Goal: Browse casually: Explore the website without a specific task or goal

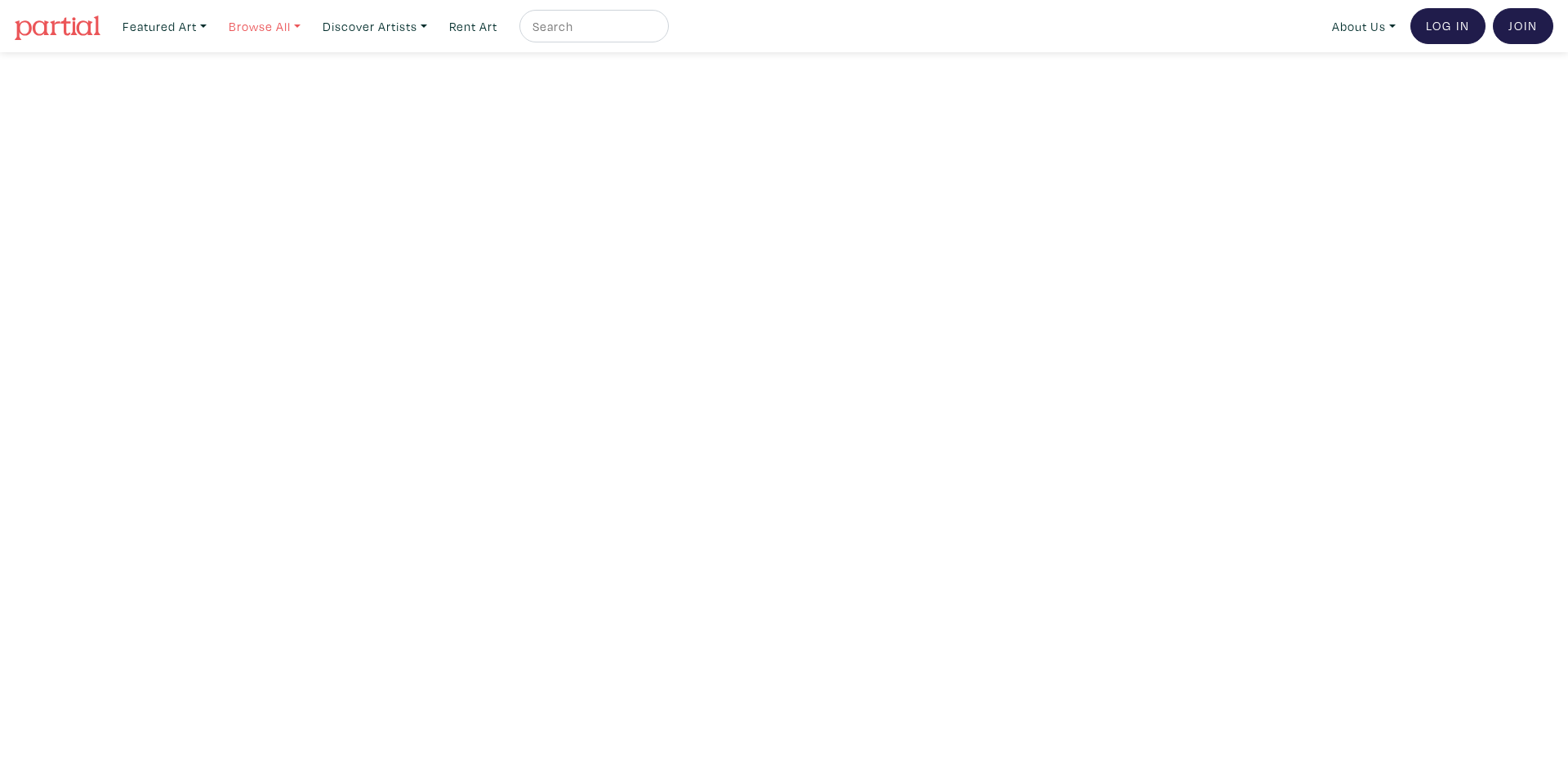
click at [263, 18] on link "Browse All" at bounding box center [264, 26] width 87 height 33
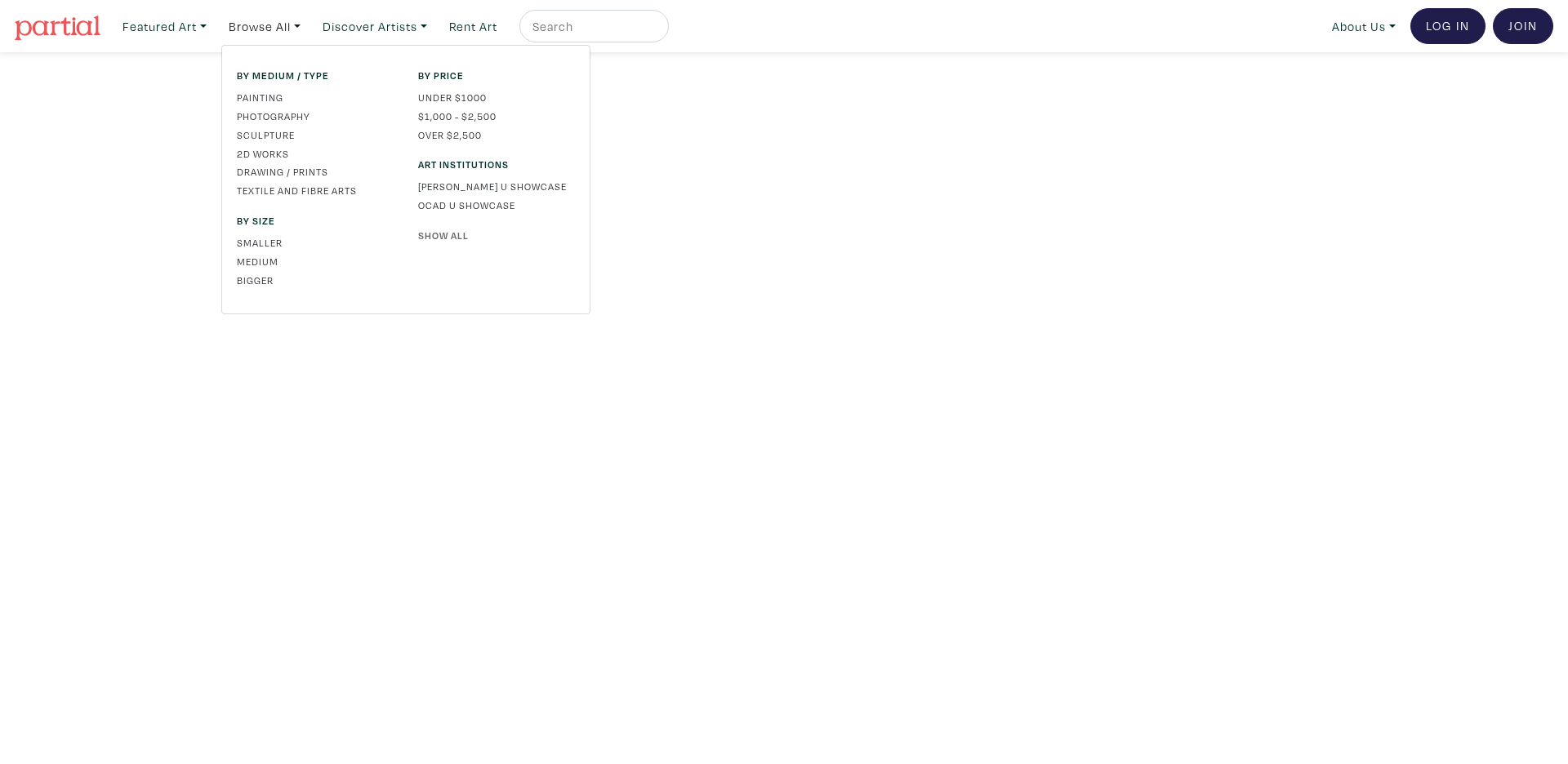
click at [436, 239] on link "Show All" at bounding box center [496, 235] width 157 height 15
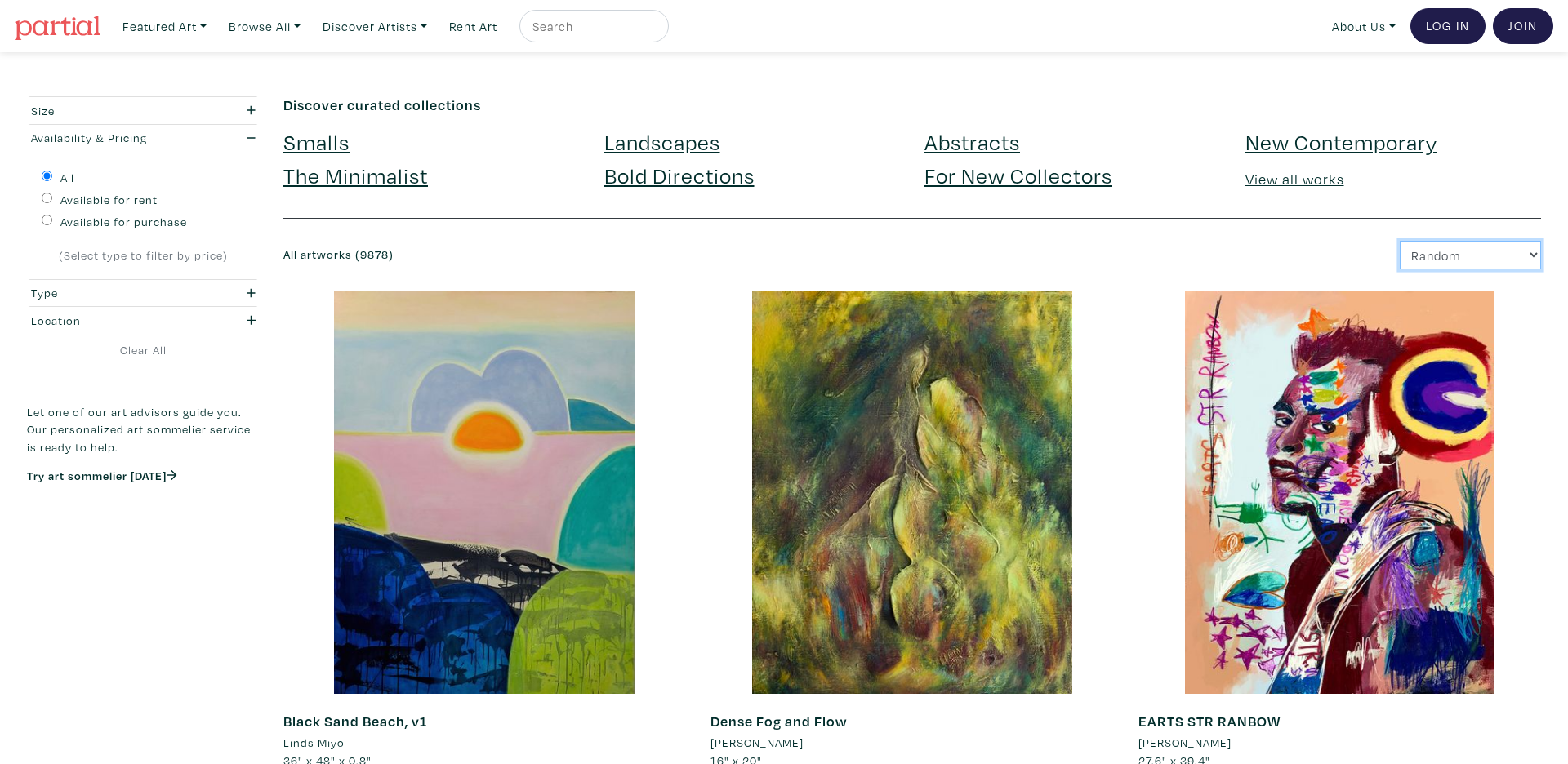
click at [1478, 246] on select "Newest Random Price: Low to High Price: High to Low" at bounding box center [1470, 255] width 141 height 29
select select "price"
click at [1400, 241] on select "Newest Random Price: Low to High Price: High to Low" at bounding box center [1470, 255] width 141 height 29
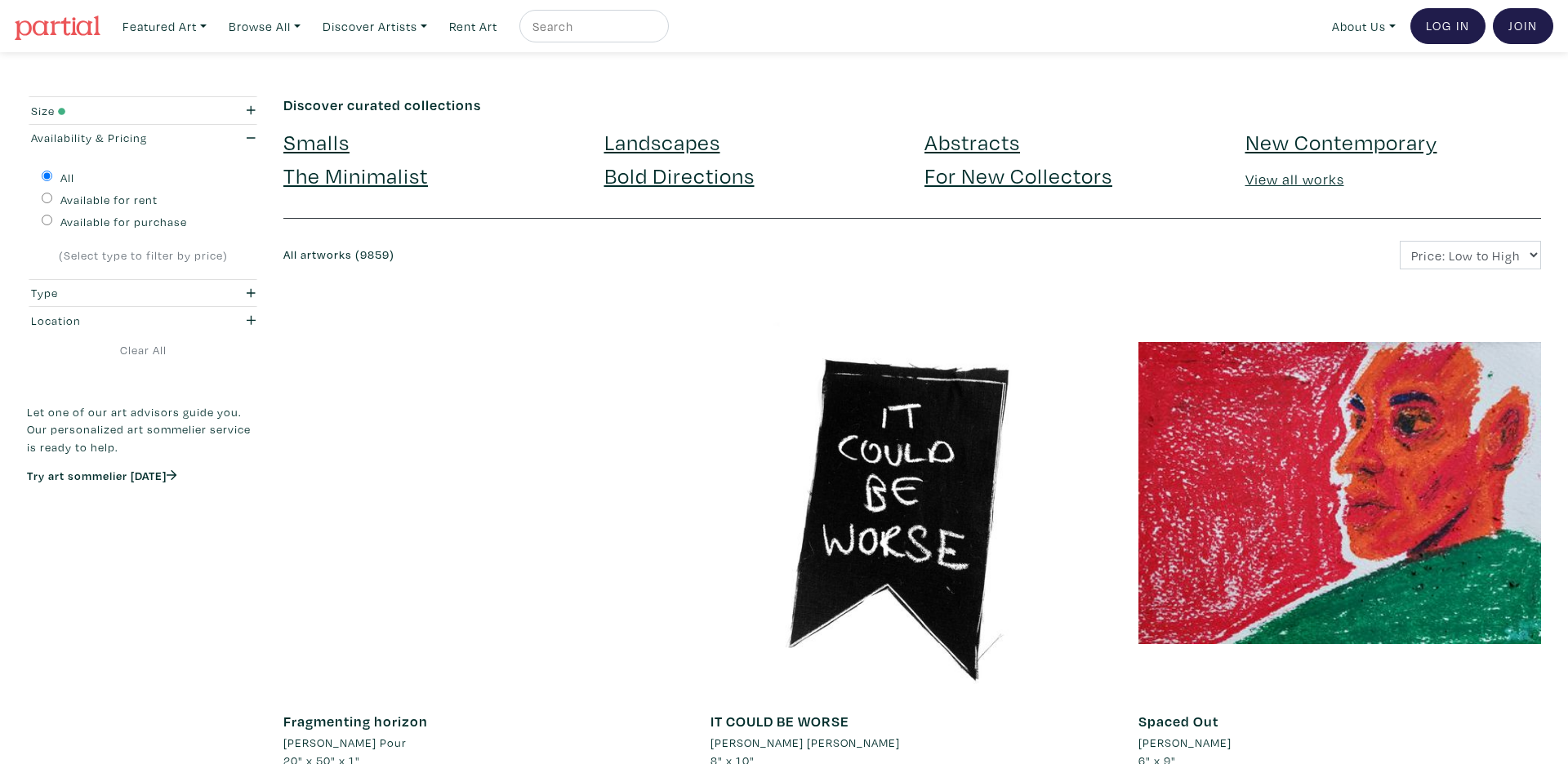
click at [269, 25] on link "Browse All" at bounding box center [264, 26] width 87 height 33
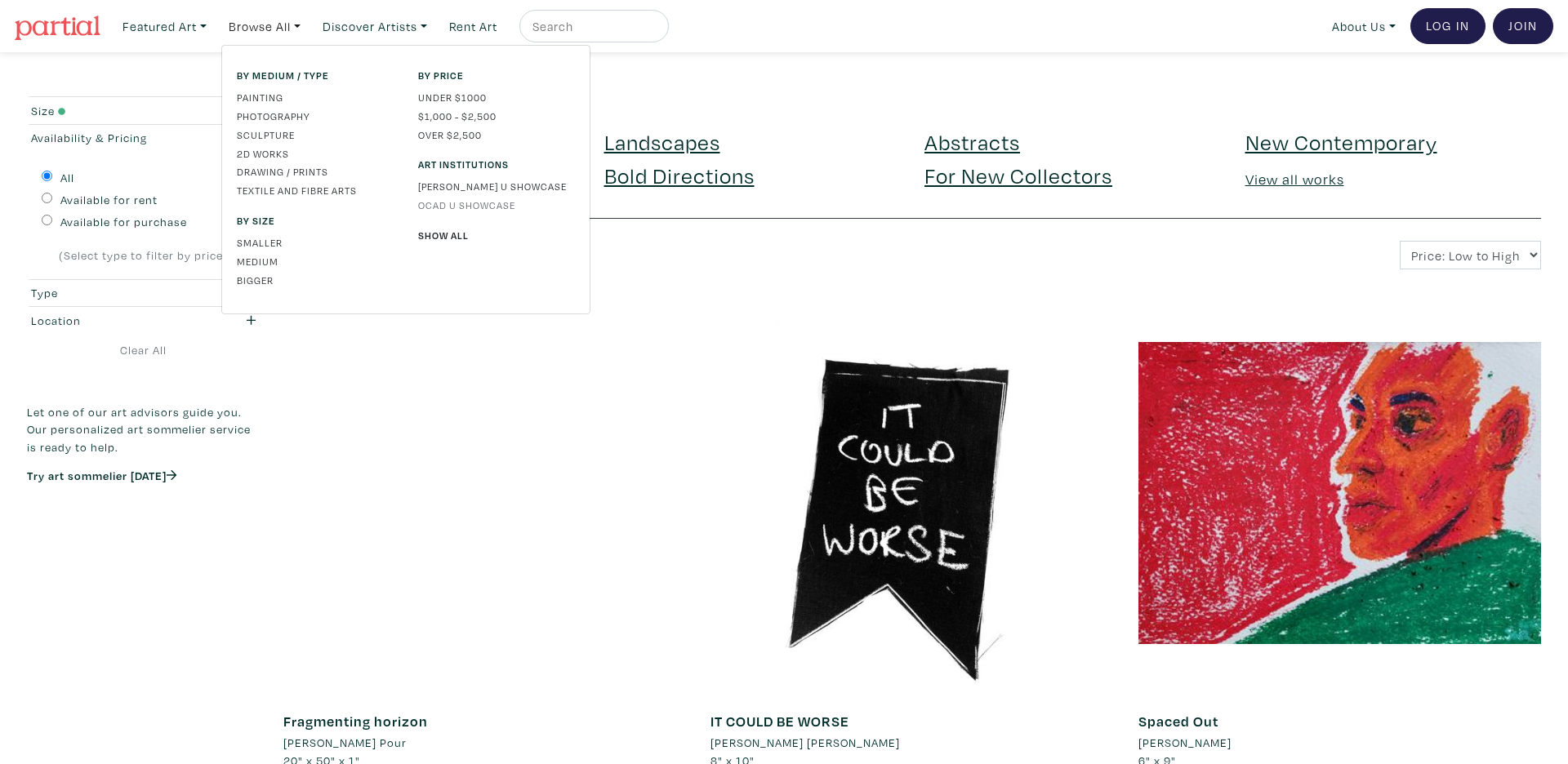
click at [439, 203] on link "OCAD U Showcase" at bounding box center [496, 204] width 157 height 15
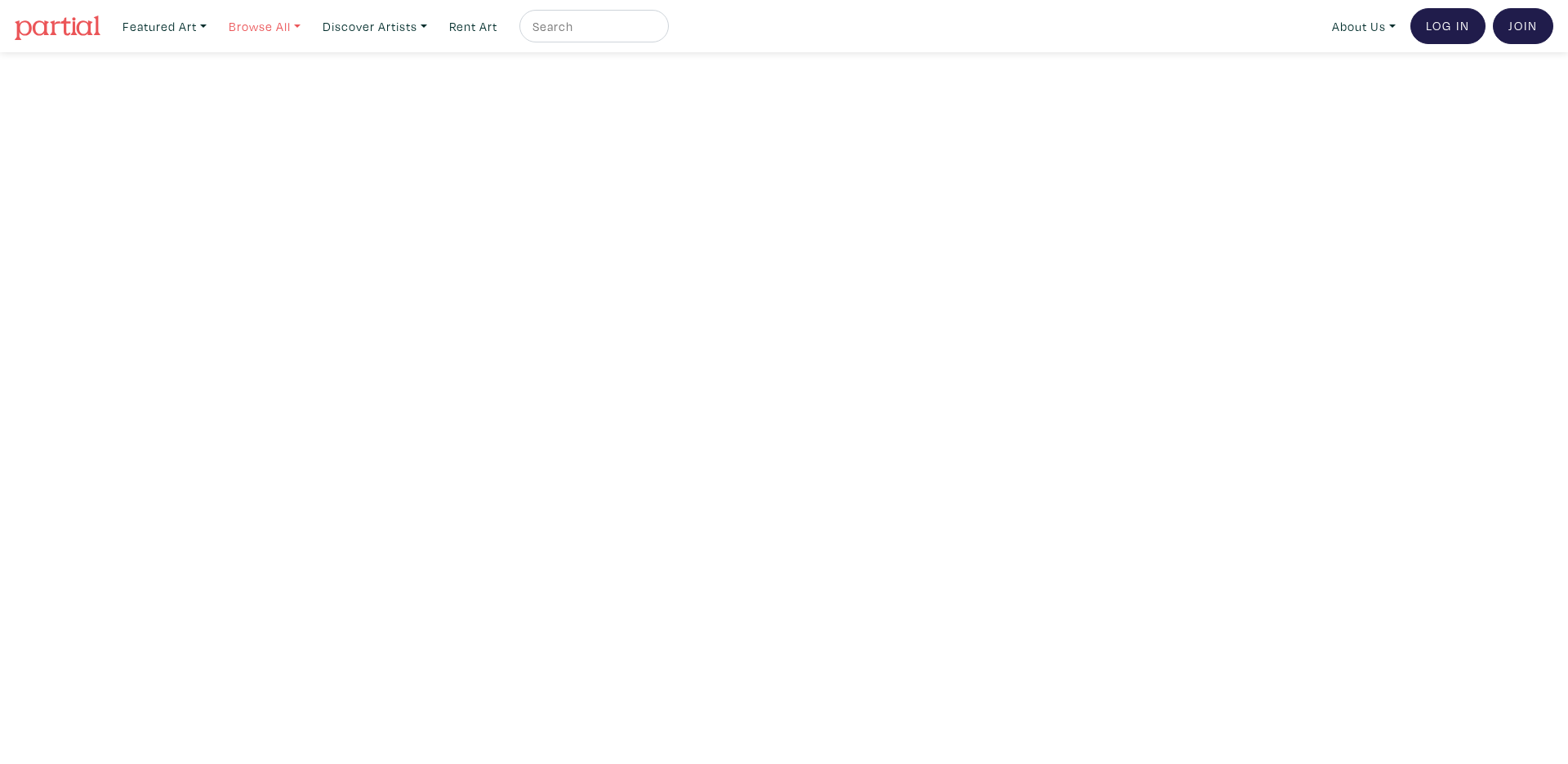
click at [268, 23] on link "Browse All" at bounding box center [264, 26] width 87 height 33
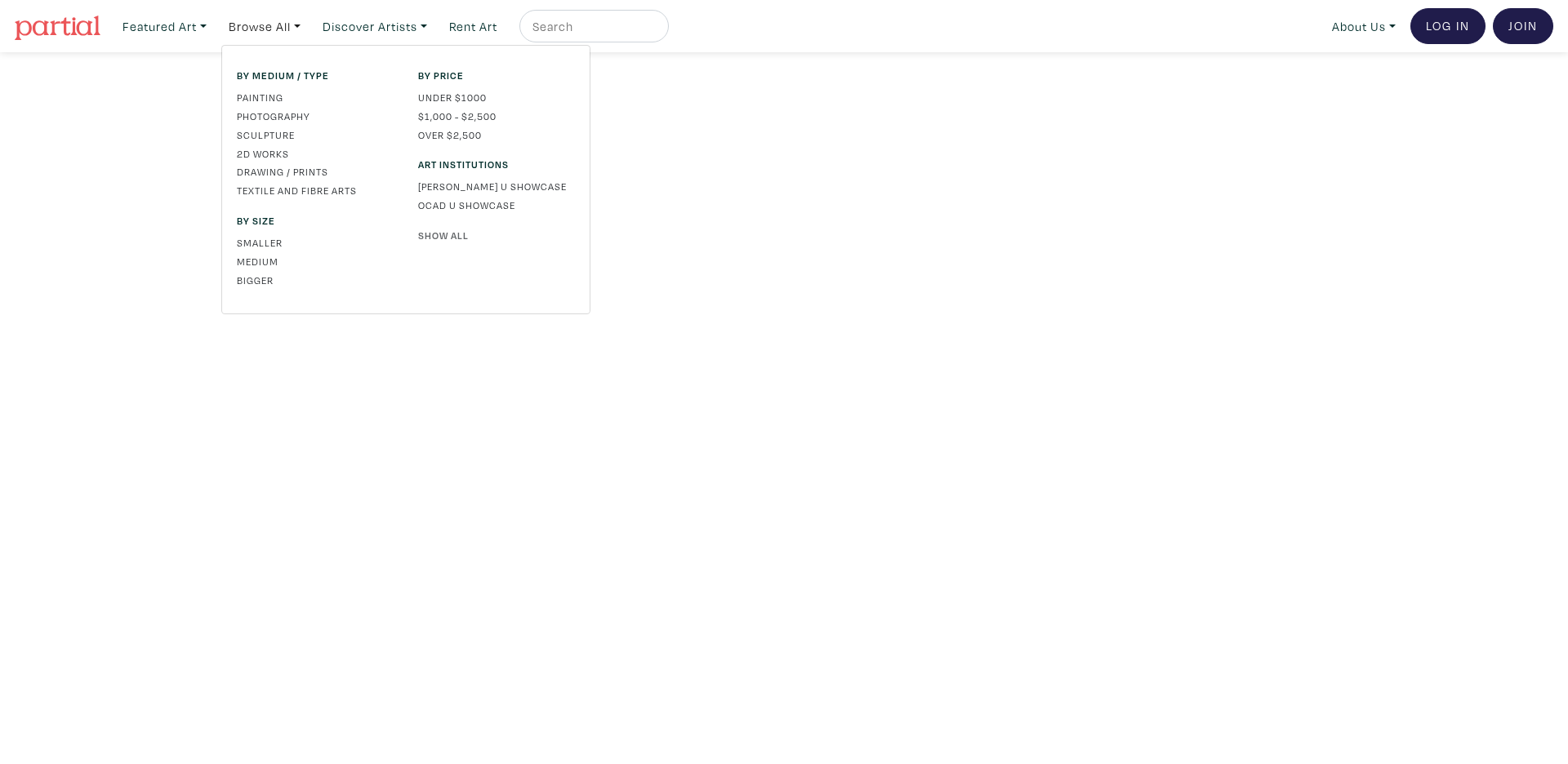
click at [471, 231] on link "Show All" at bounding box center [496, 235] width 157 height 15
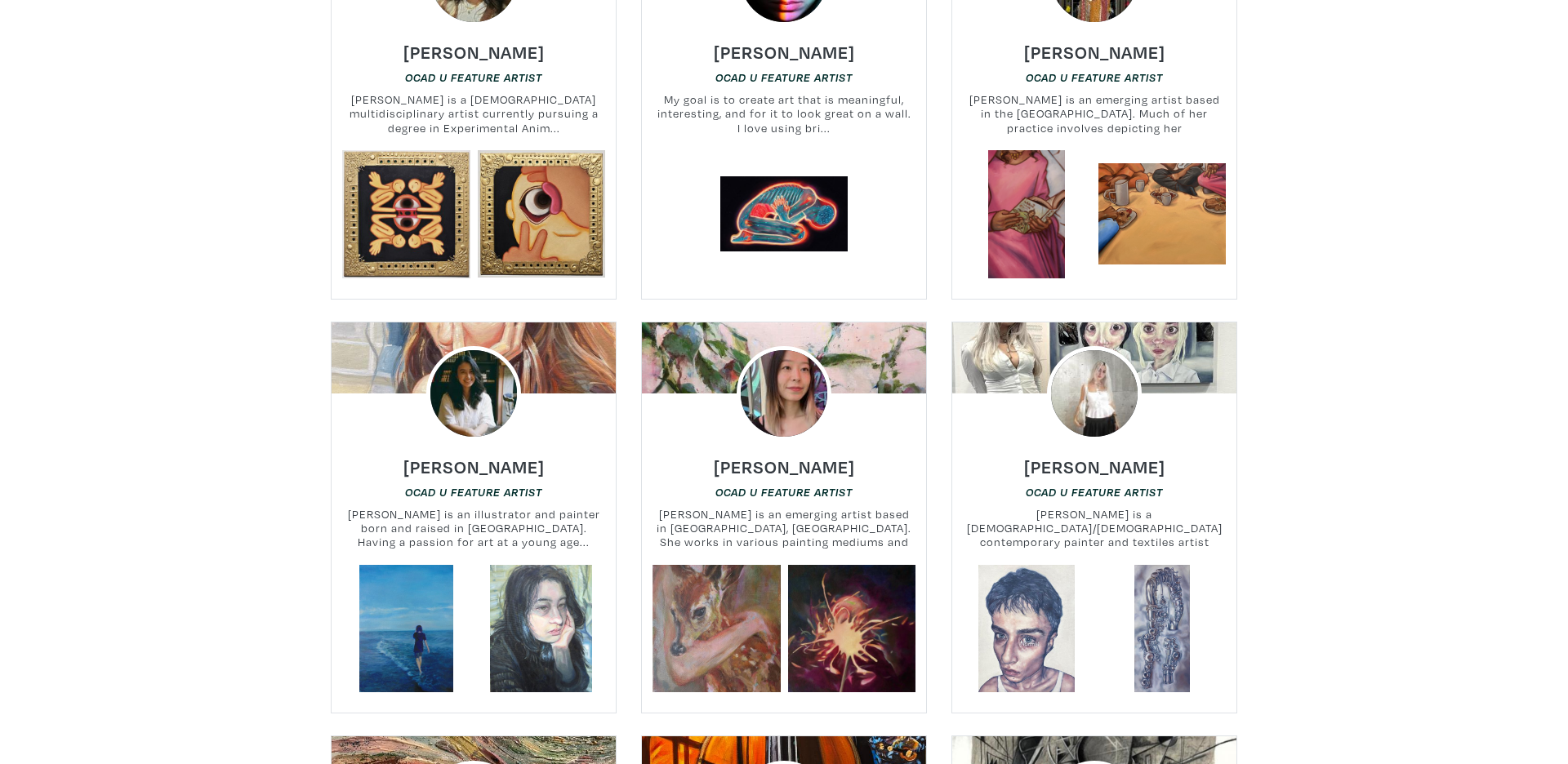
scroll to position [2972, 0]
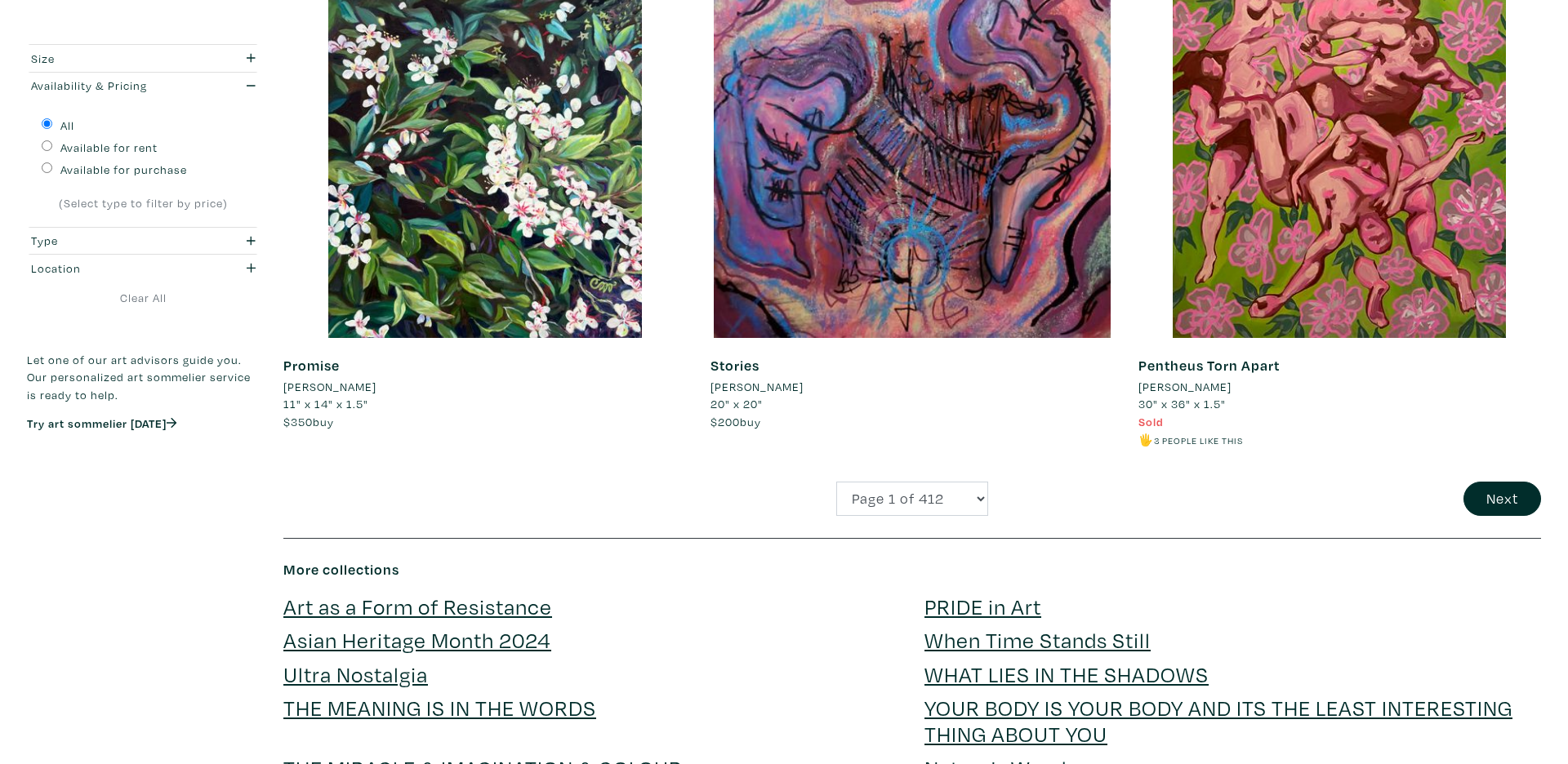
scroll to position [4153, 0]
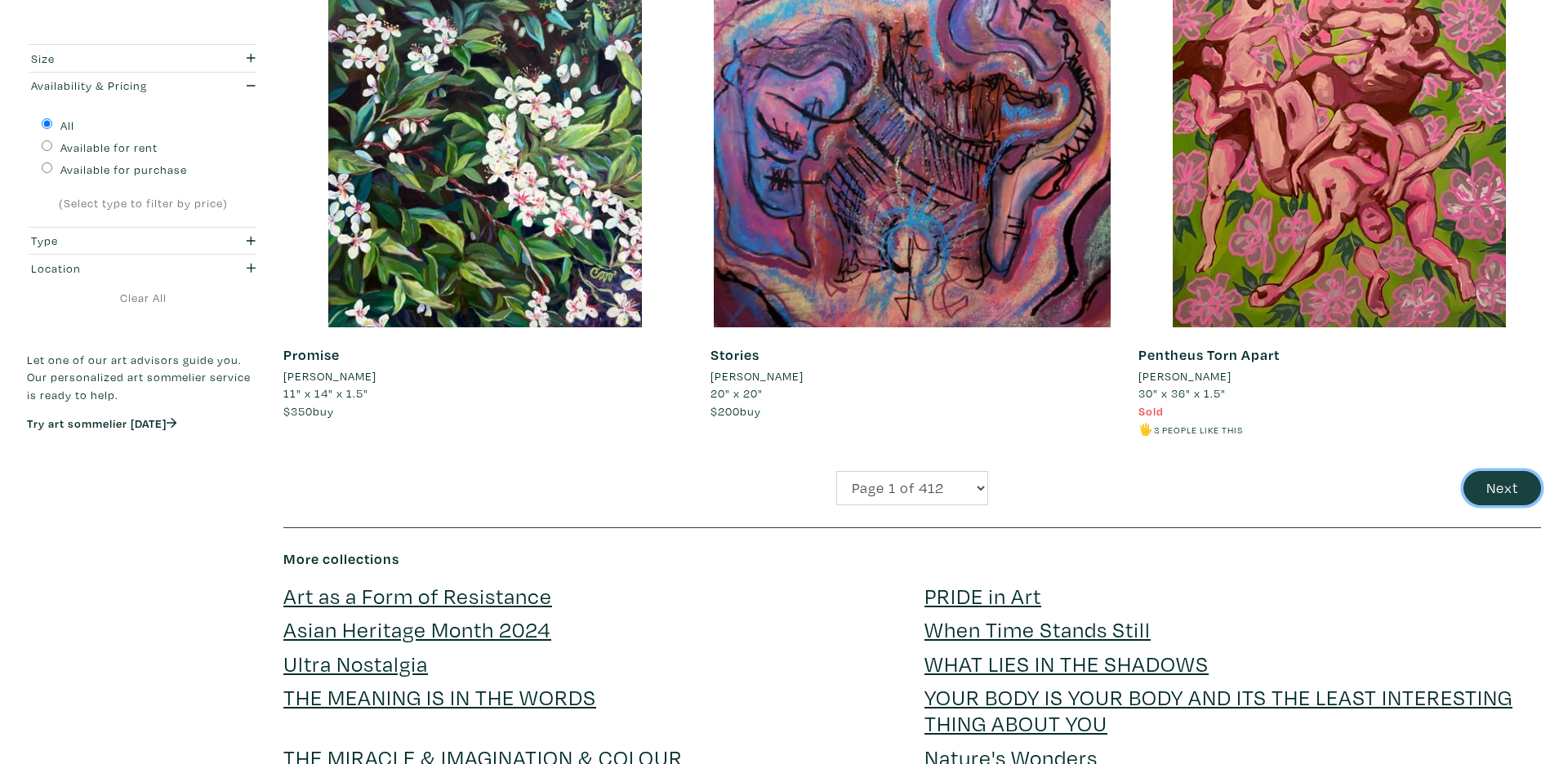
click at [1490, 492] on button "Next" at bounding box center [1502, 489] width 77 height 35
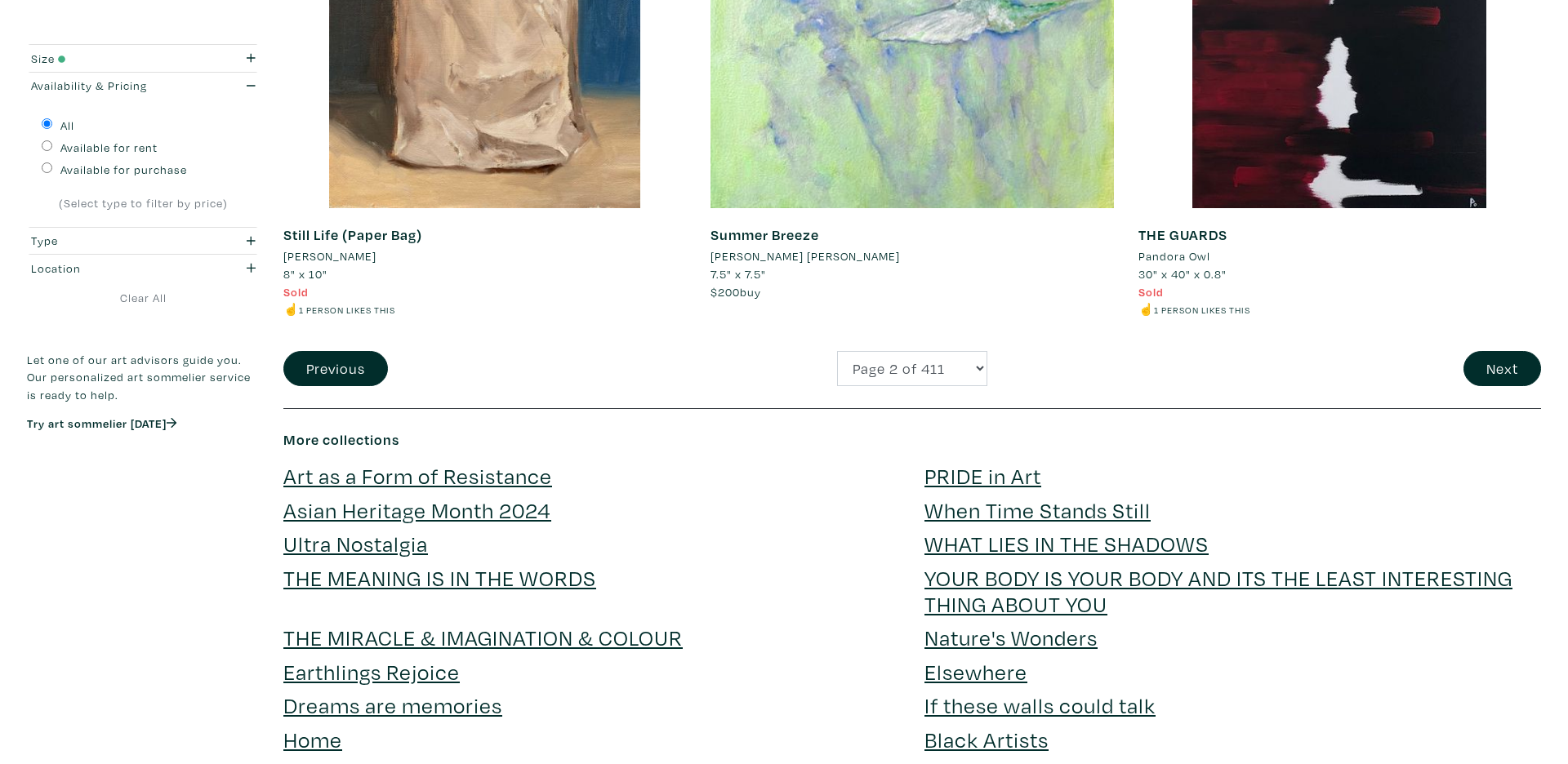
scroll to position [4309, 0]
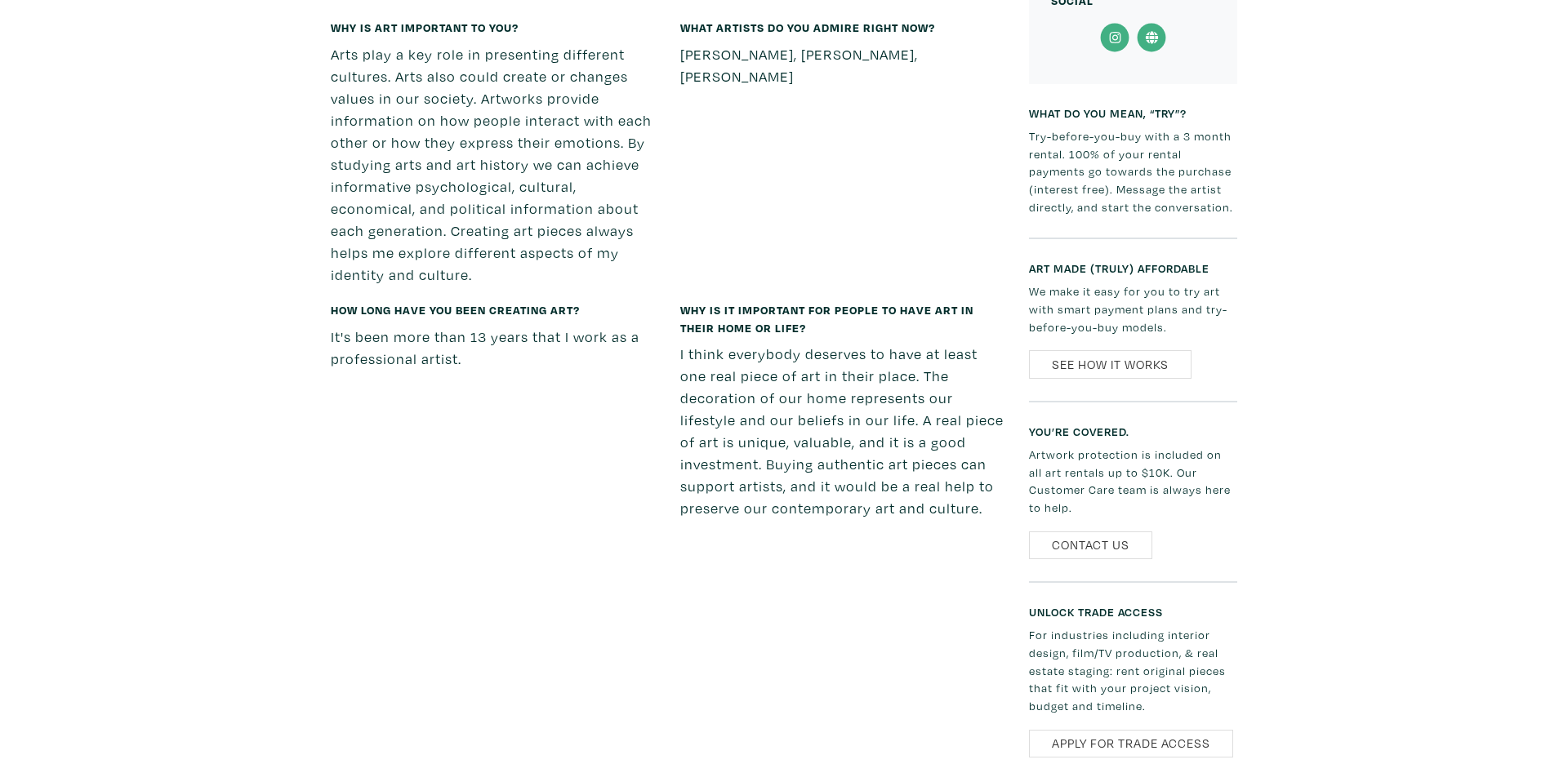
scroll to position [513, 0]
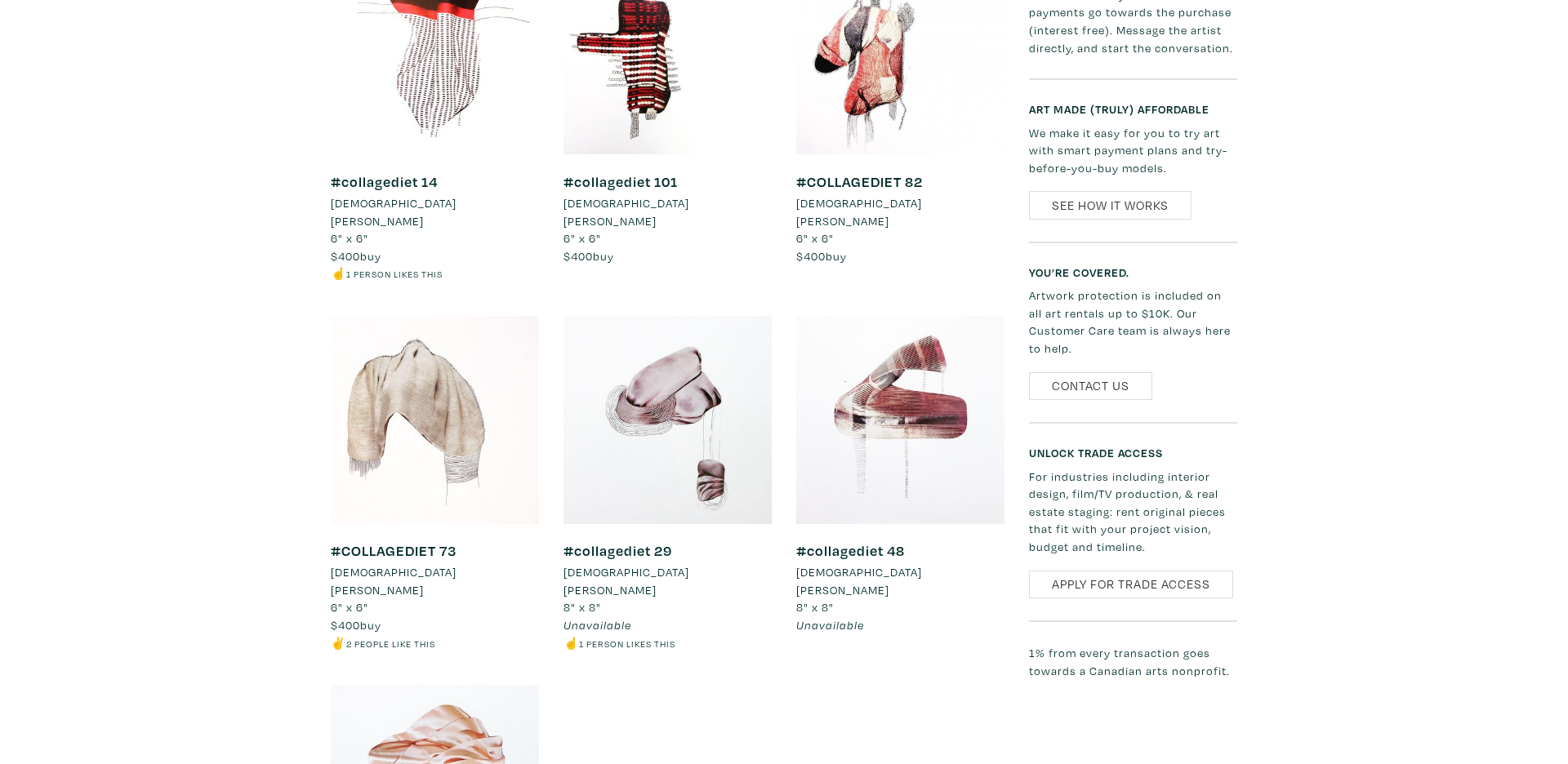
scroll to position [963, 0]
click at [80, 159] on div "[DEMOGRAPHIC_DATA][PERSON_NAME] Artist member since [DATE] [PERSON_NAME] is a v…" at bounding box center [784, 708] width 1543 height 2455
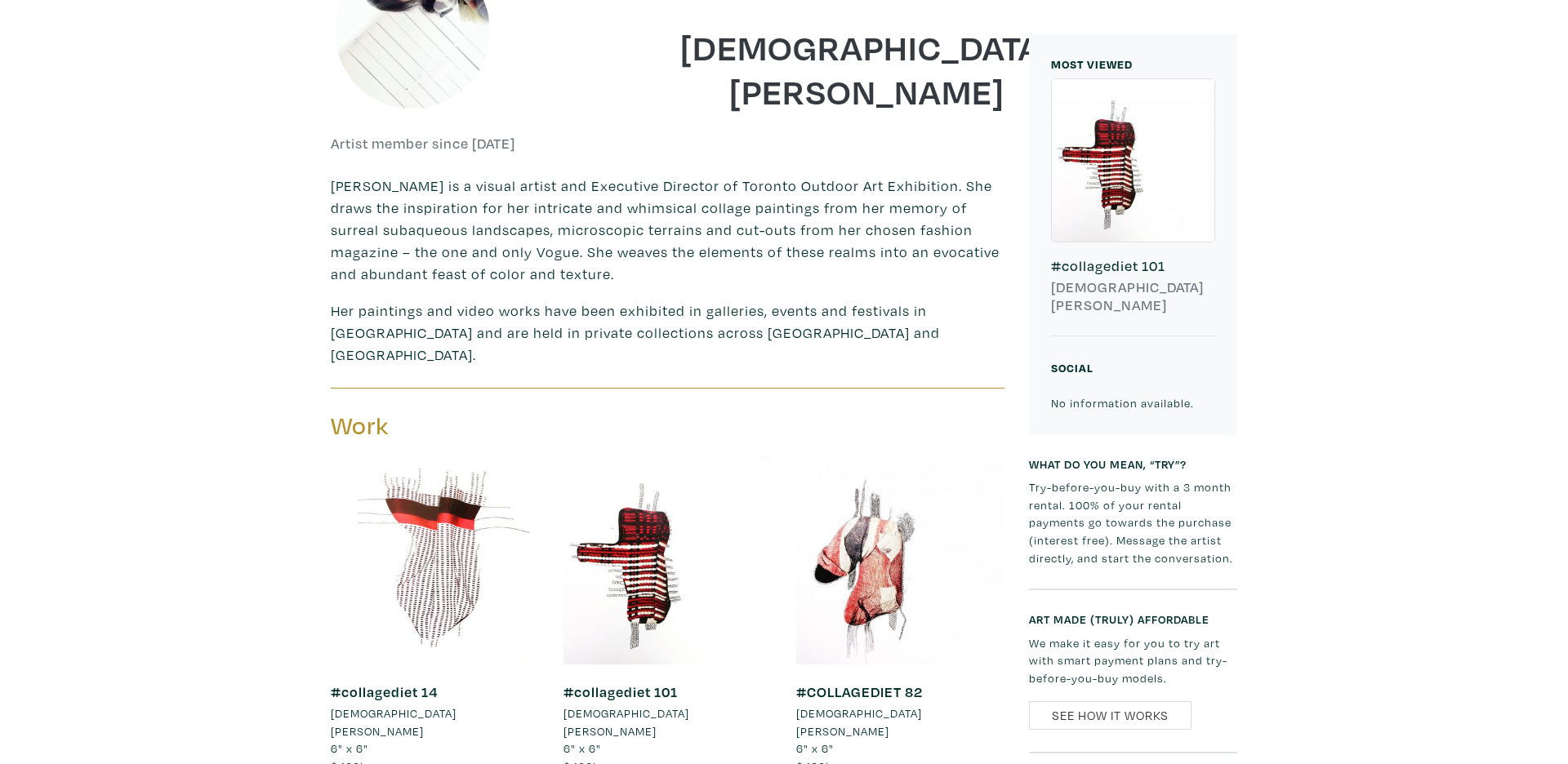
scroll to position [0, 0]
